Goal: Information Seeking & Learning: Learn about a topic

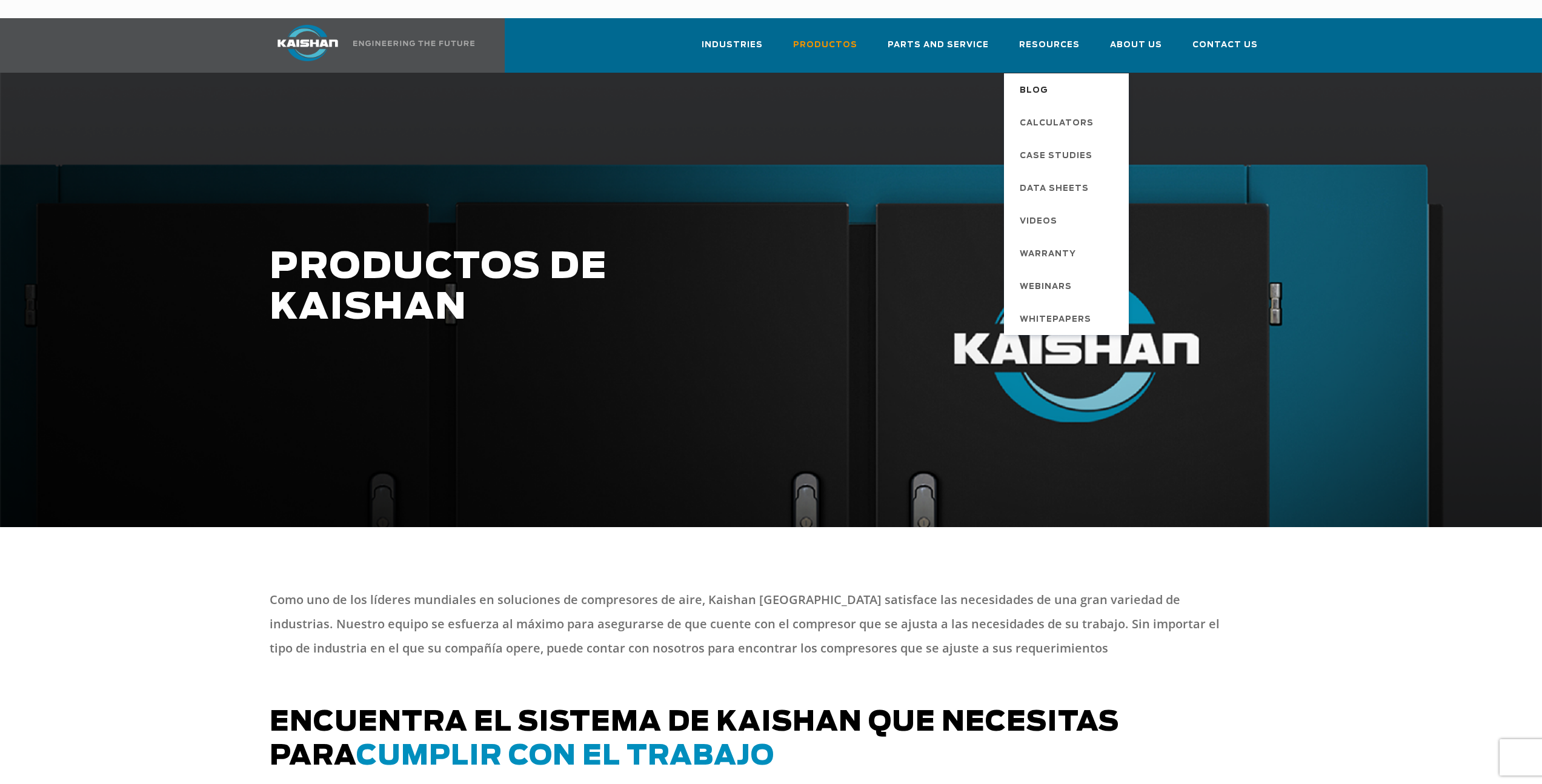
click at [1039, 80] on span "Blog" at bounding box center [1033, 91] width 29 height 21
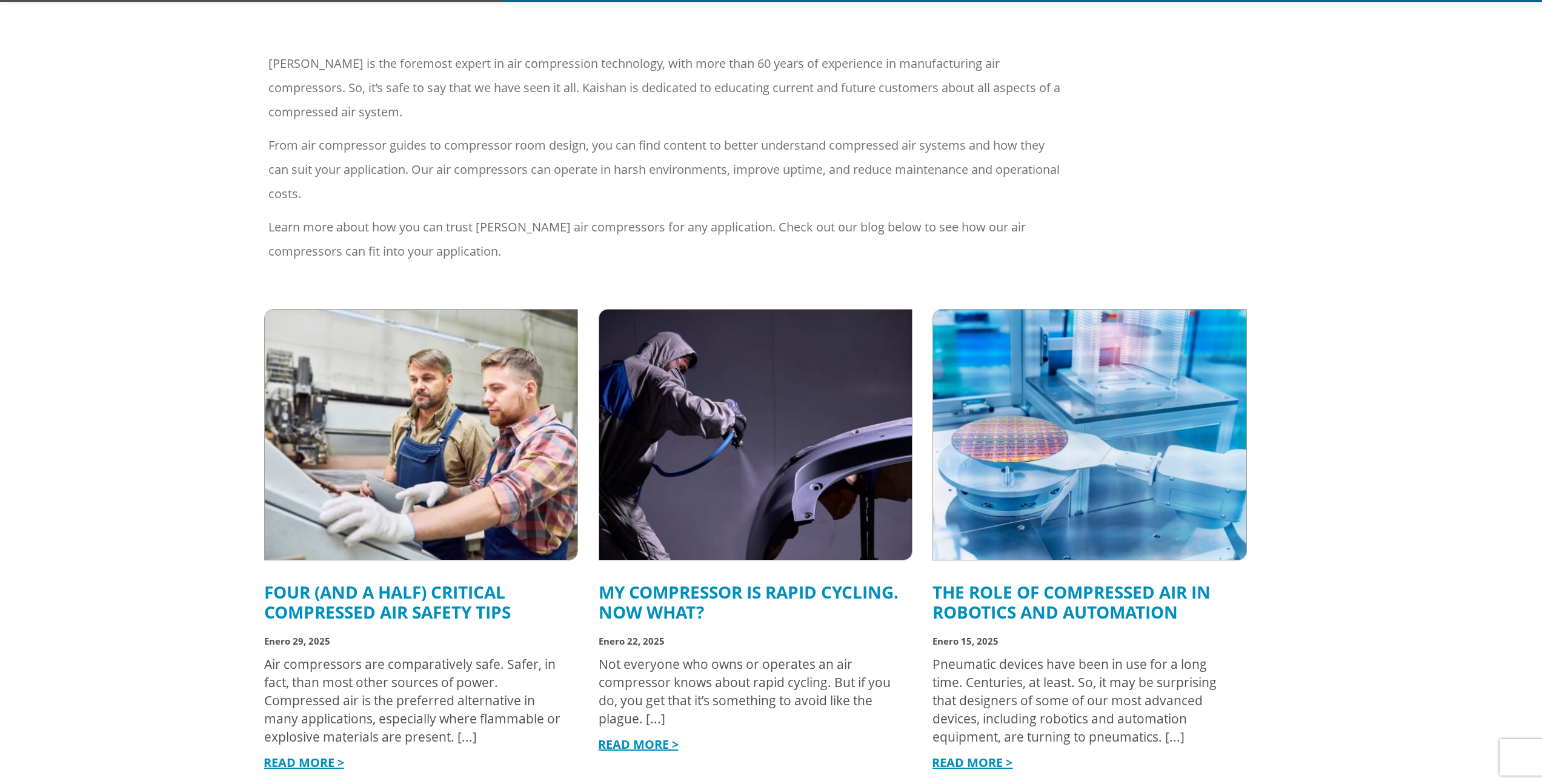
scroll to position [330, 0]
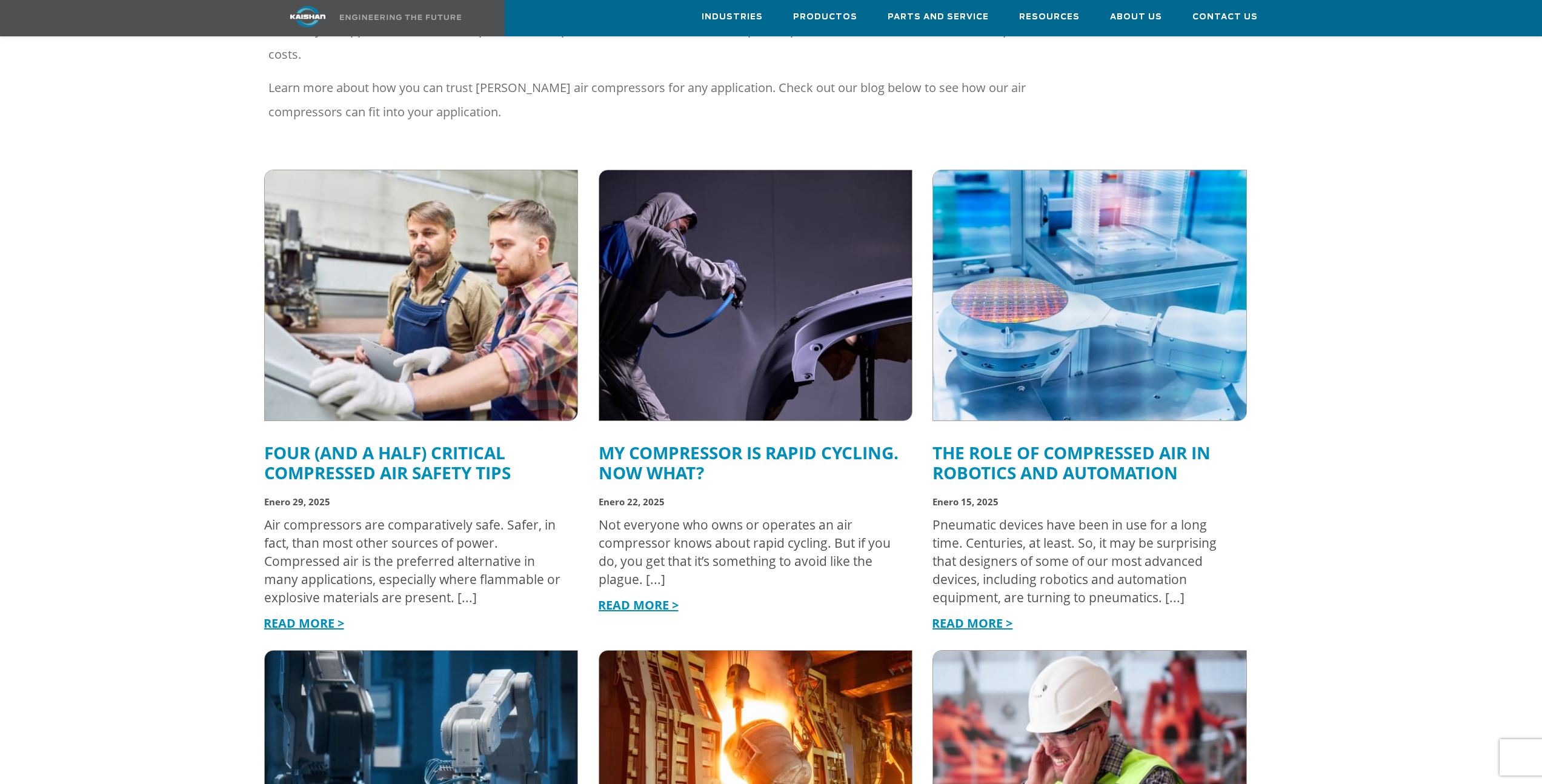
click at [437, 259] on img at bounding box center [421, 295] width 344 height 276
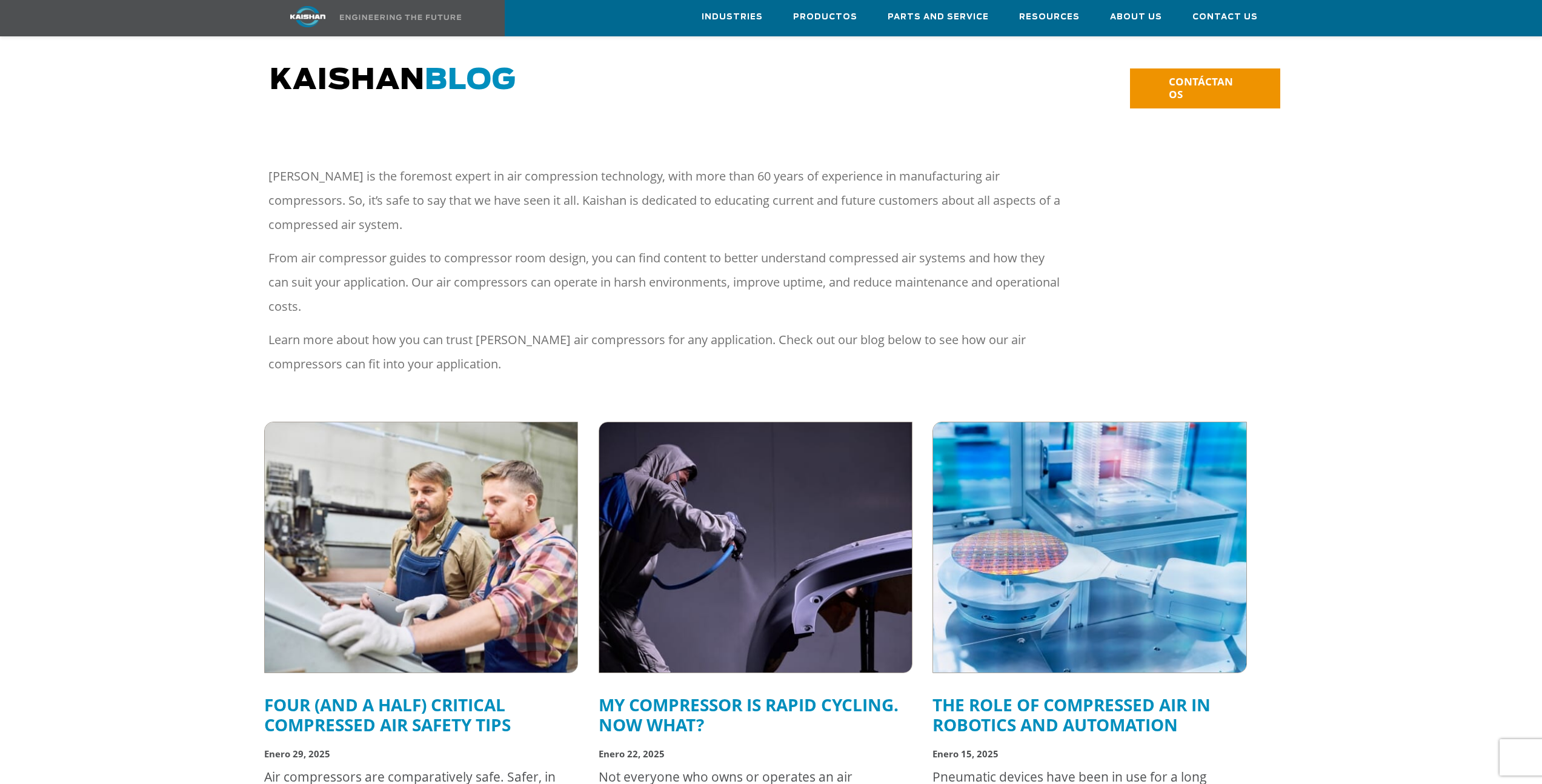
scroll to position [0, 0]
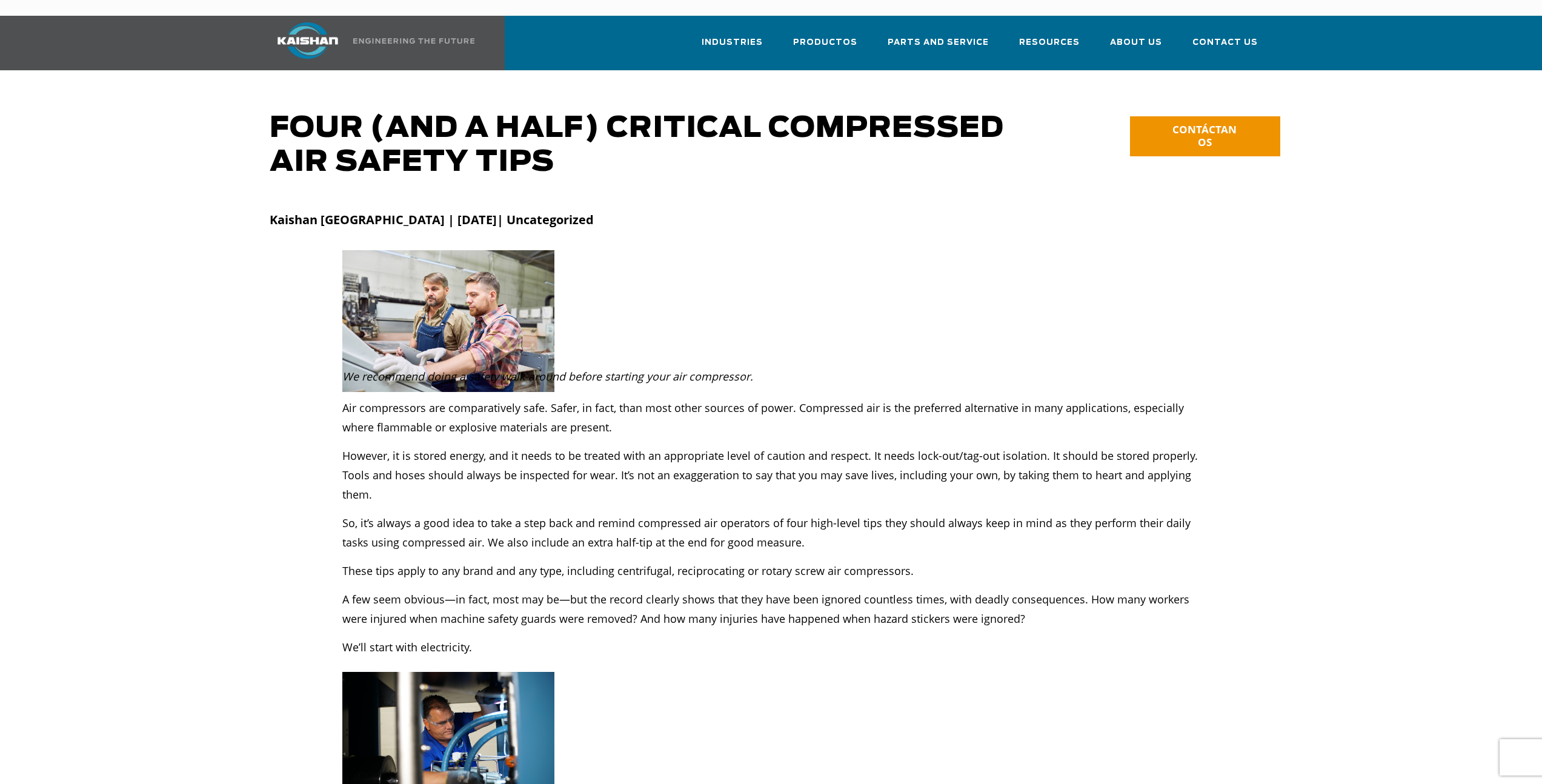
scroll to position [5, 0]
